Goal: Navigation & Orientation: Go to known website

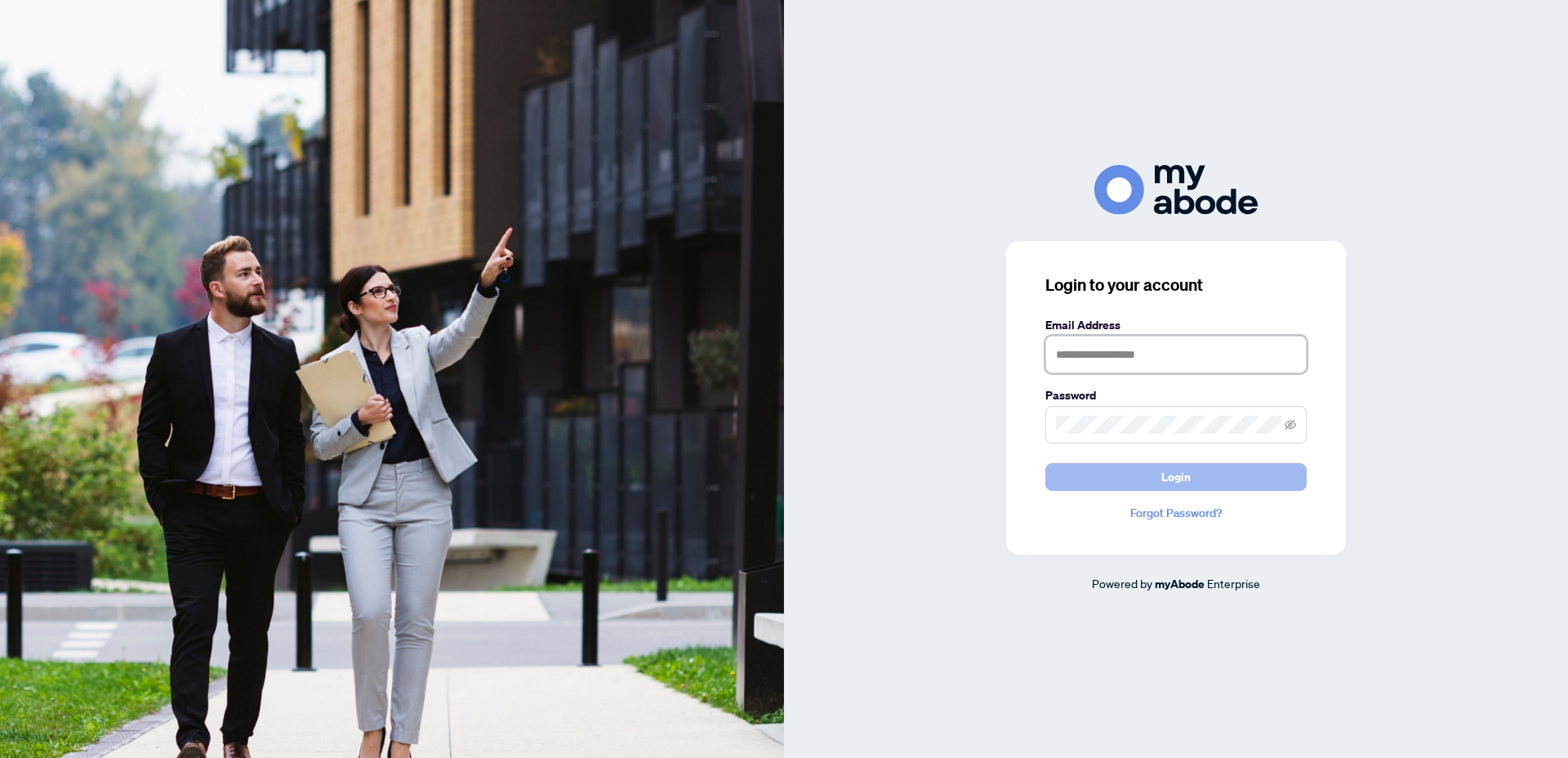
type input "**********"
click at [1153, 479] on button "Login" at bounding box center [1176, 477] width 262 height 27
